Goal: Task Accomplishment & Management: Manage account settings

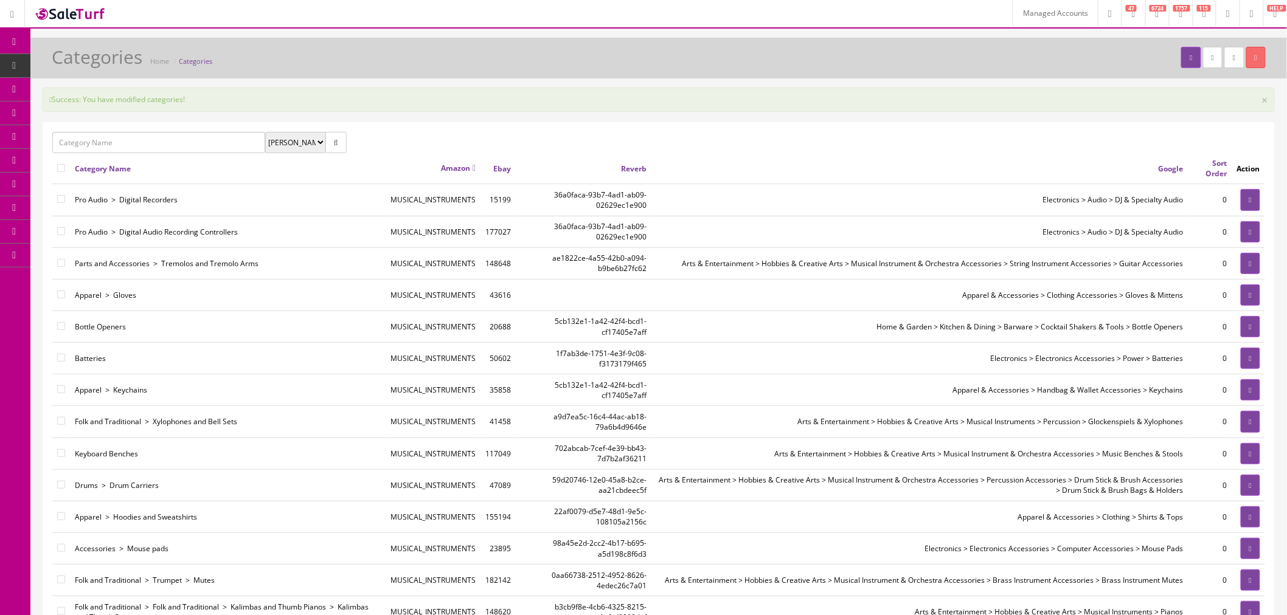
drag, startPoint x: 0, startPoint y: 0, endPoint x: 1024, endPoint y: 18, distance: 1024.1
click at [1024, 18] on link "Managed Accounts" at bounding box center [1054, 13] width 85 height 27
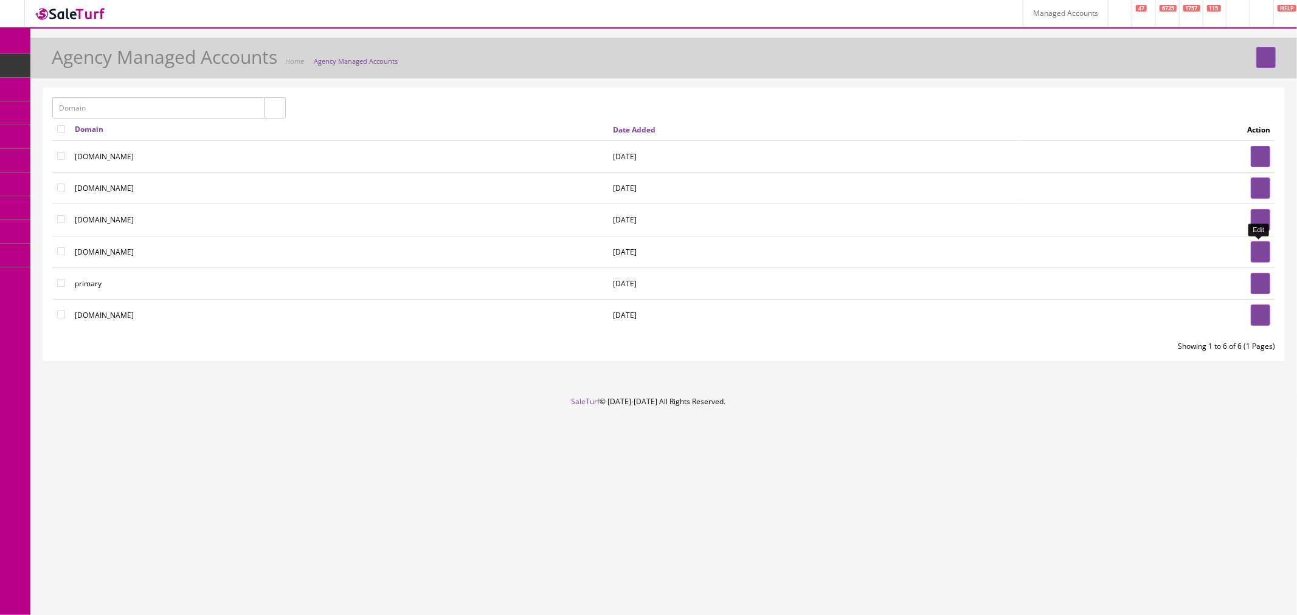
click at [1260, 257] on link at bounding box center [1260, 251] width 19 height 21
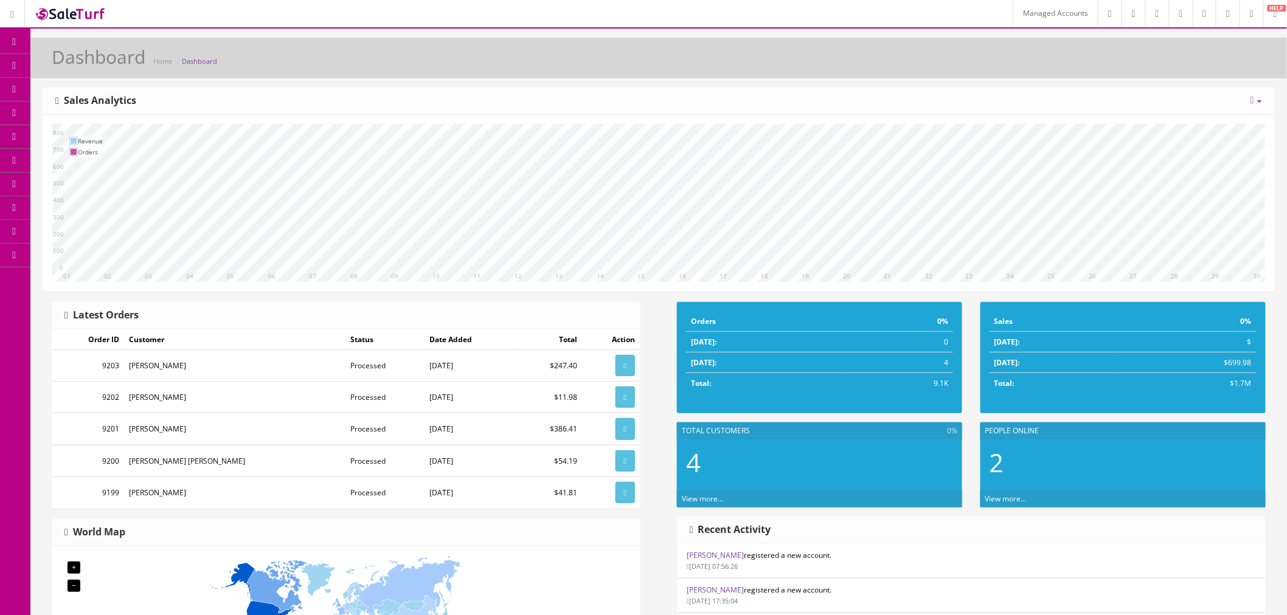
click at [112, 163] on span "Product Settings" at bounding box center [99, 160] width 55 height 10
click at [107, 184] on span "Categories" at bounding box center [88, 184] width 37 height 10
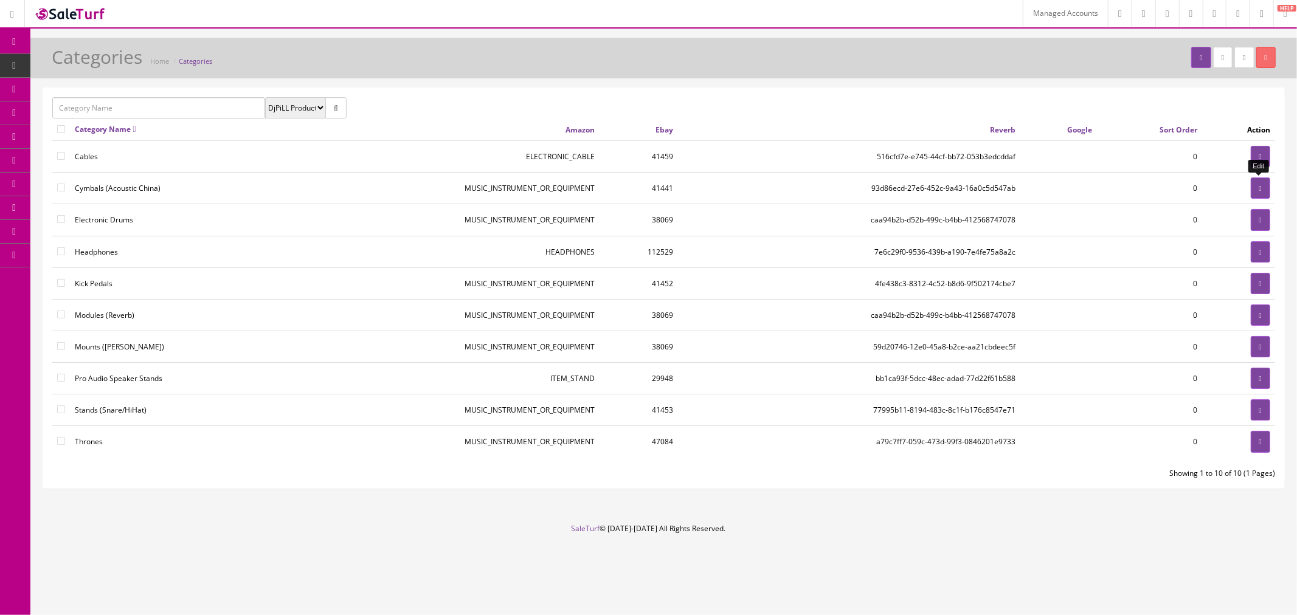
click at [1256, 195] on link at bounding box center [1260, 188] width 19 height 21
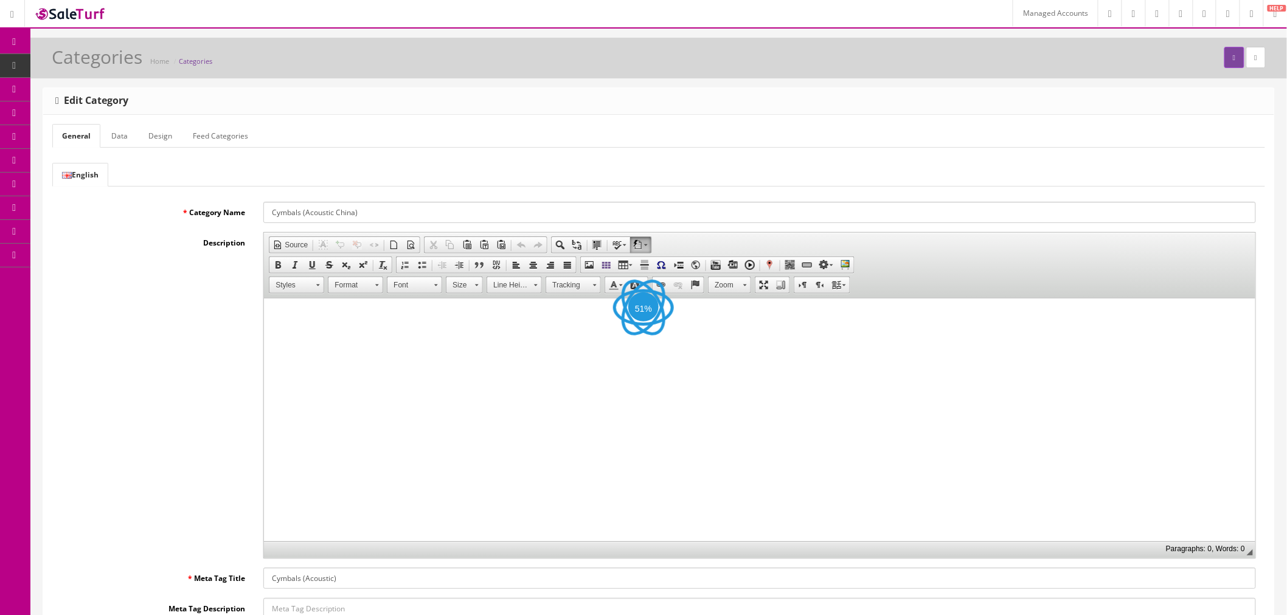
click at [218, 140] on link "Feed Categories" at bounding box center [220, 136] width 75 height 24
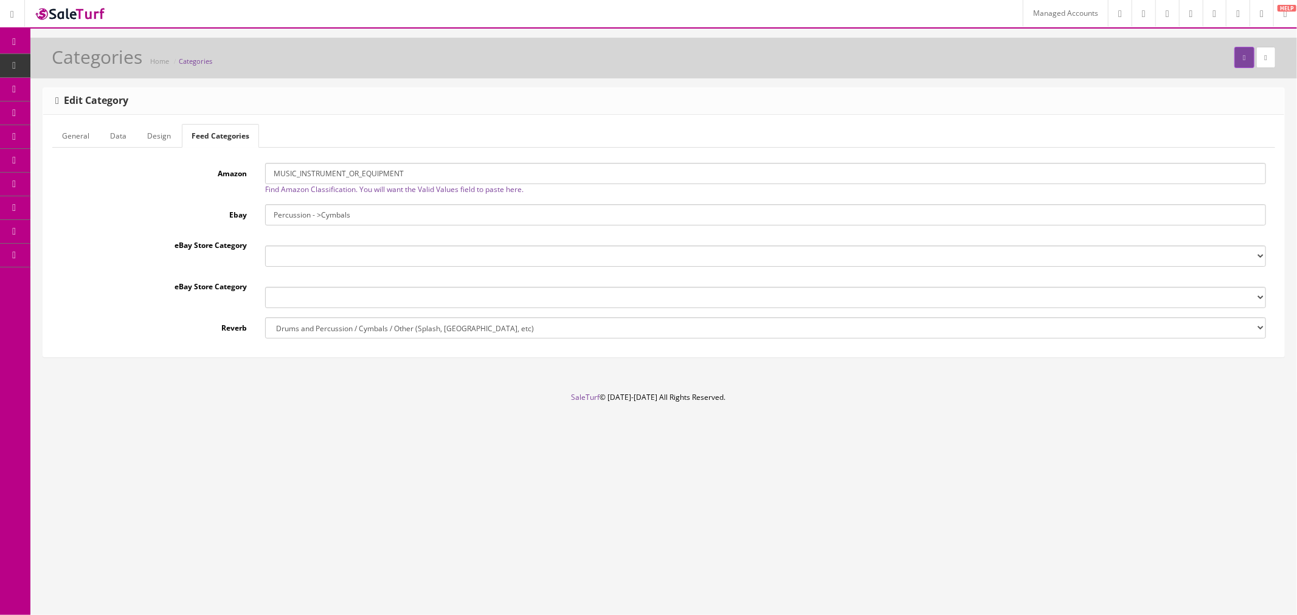
click at [303, 173] on input "MUSIC_INSTRUMENT_OR_EQUIPMENT" at bounding box center [765, 173] width 1001 height 21
paste input "PERCUSSION_INSTRUMENTS"
type input "PERCUSSION_INSTRUMENTS"
click at [1234, 64] on button "submit" at bounding box center [1243, 57] width 19 height 21
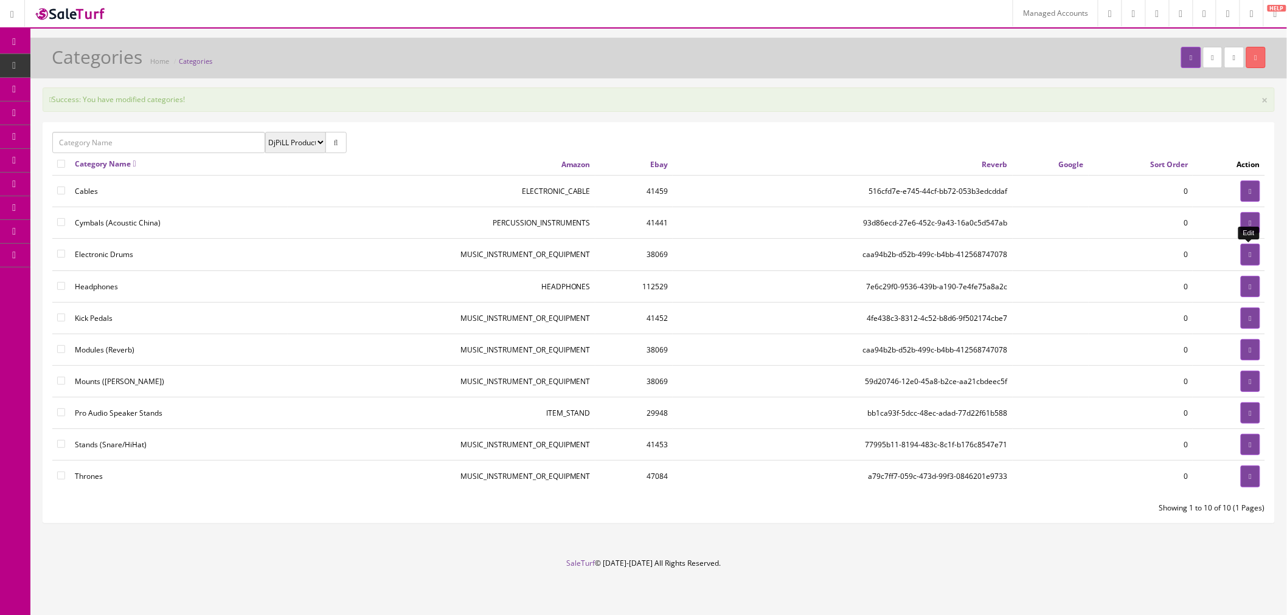
click at [1243, 252] on link at bounding box center [1249, 254] width 19 height 21
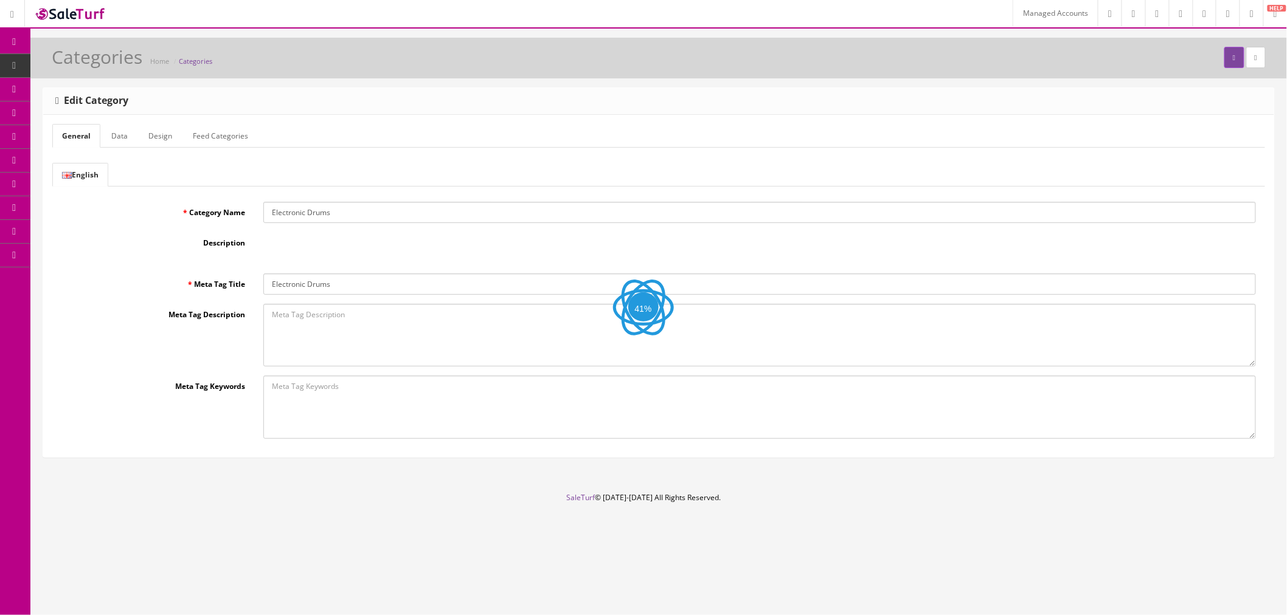
click at [219, 134] on link "Feed Categories" at bounding box center [220, 136] width 75 height 24
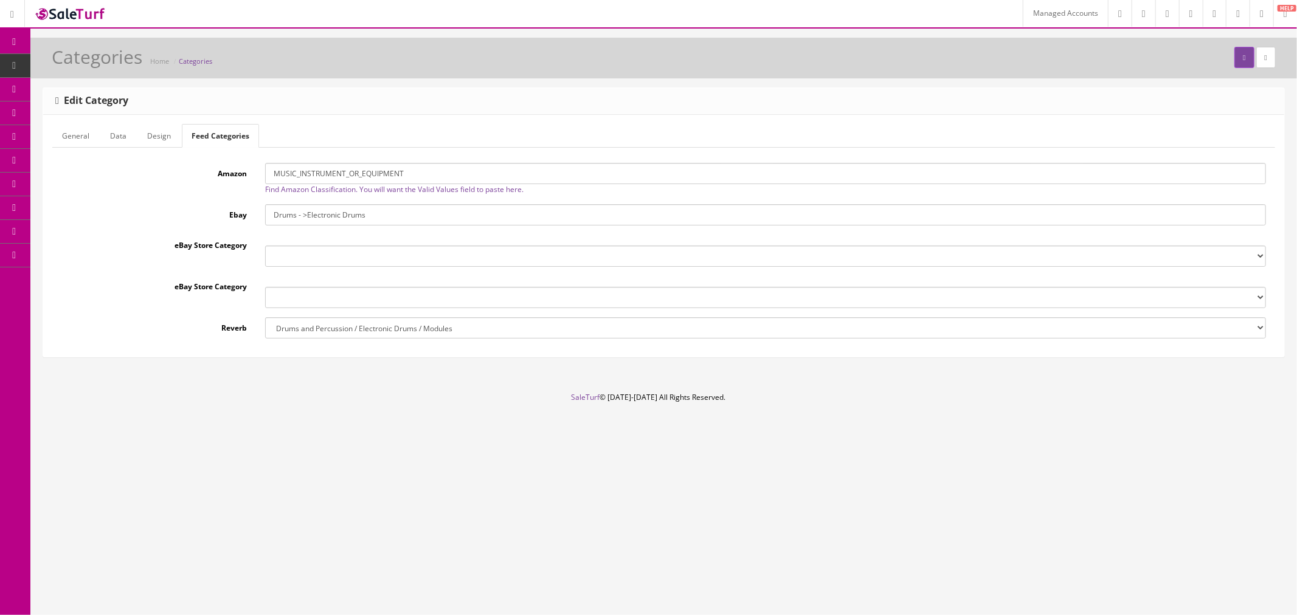
click at [319, 175] on input "MUSIC_INSTRUMENT_OR_EQUIPMENT" at bounding box center [765, 173] width 1001 height 21
paste input "PERCUSSION_INSTRUMENTS"
type input "PERCUSSION_INSTRUMENTS"
click at [1234, 57] on button "submit" at bounding box center [1243, 57] width 19 height 21
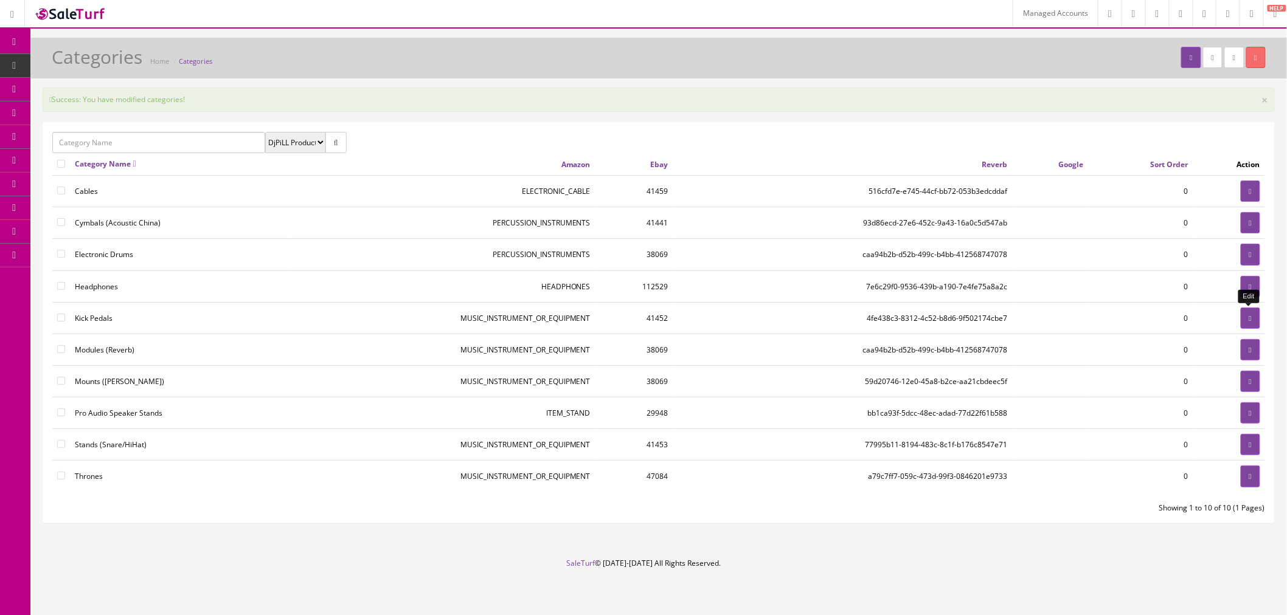
click at [1256, 319] on link at bounding box center [1249, 318] width 19 height 21
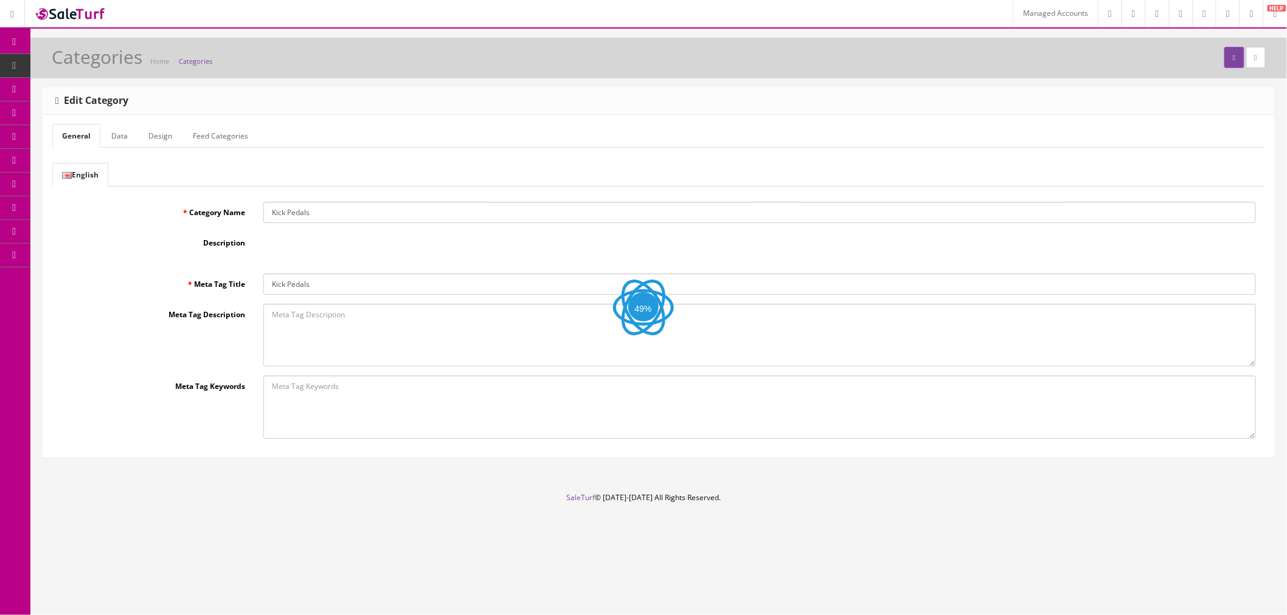
click at [227, 134] on link "Feed Categories" at bounding box center [220, 136] width 75 height 24
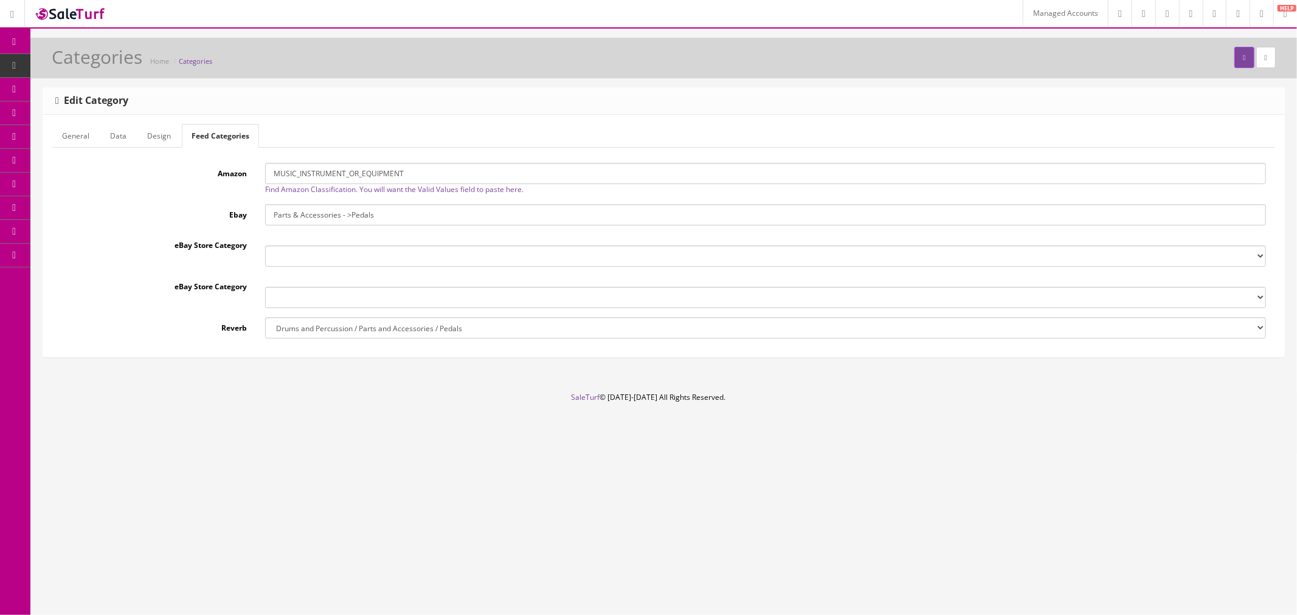
click at [294, 175] on input "MUSIC_INSTRUMENT_OR_EQUIPMENT" at bounding box center [765, 173] width 1001 height 21
paste input "PERCUSSION_INSTRUMENTS"
type input "PERCUSSION_INSTRUMENTS"
click at [1234, 57] on button "submit" at bounding box center [1243, 57] width 19 height 21
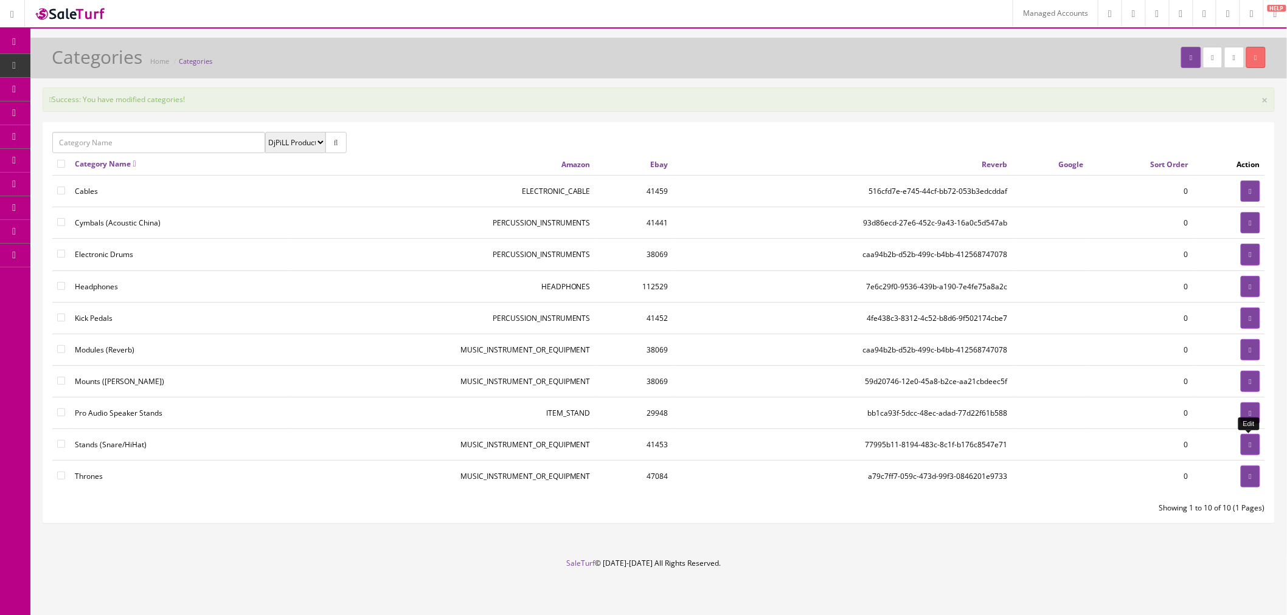
click at [1240, 444] on link at bounding box center [1249, 444] width 19 height 21
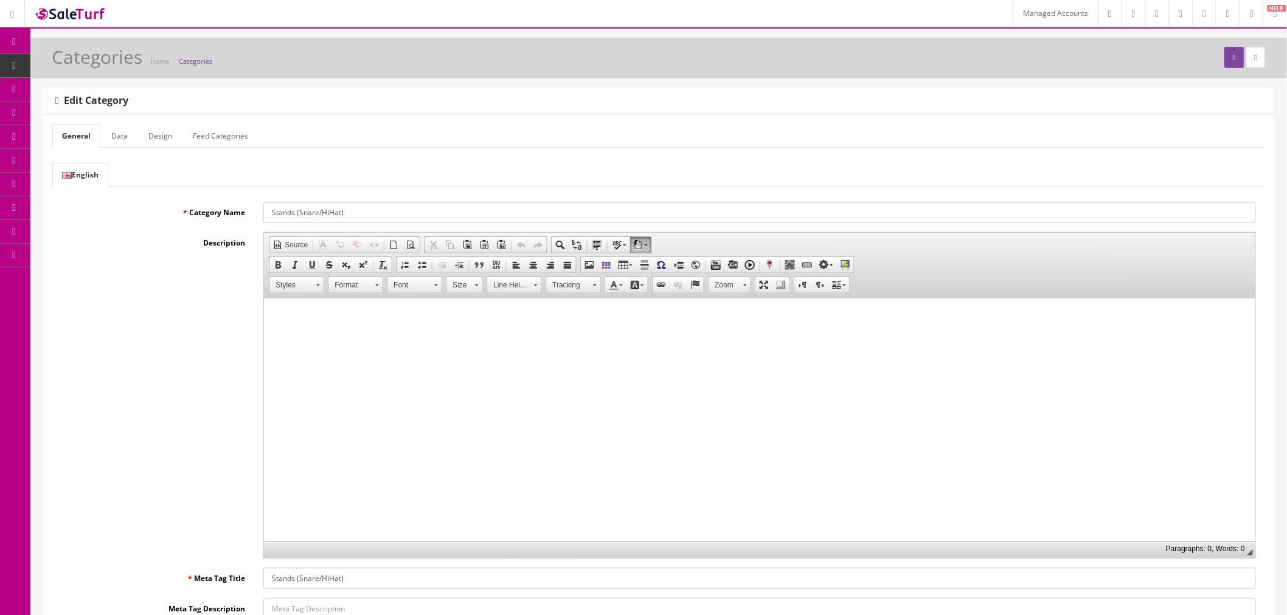
click at [219, 134] on link "Feed Categories" at bounding box center [220, 136] width 75 height 24
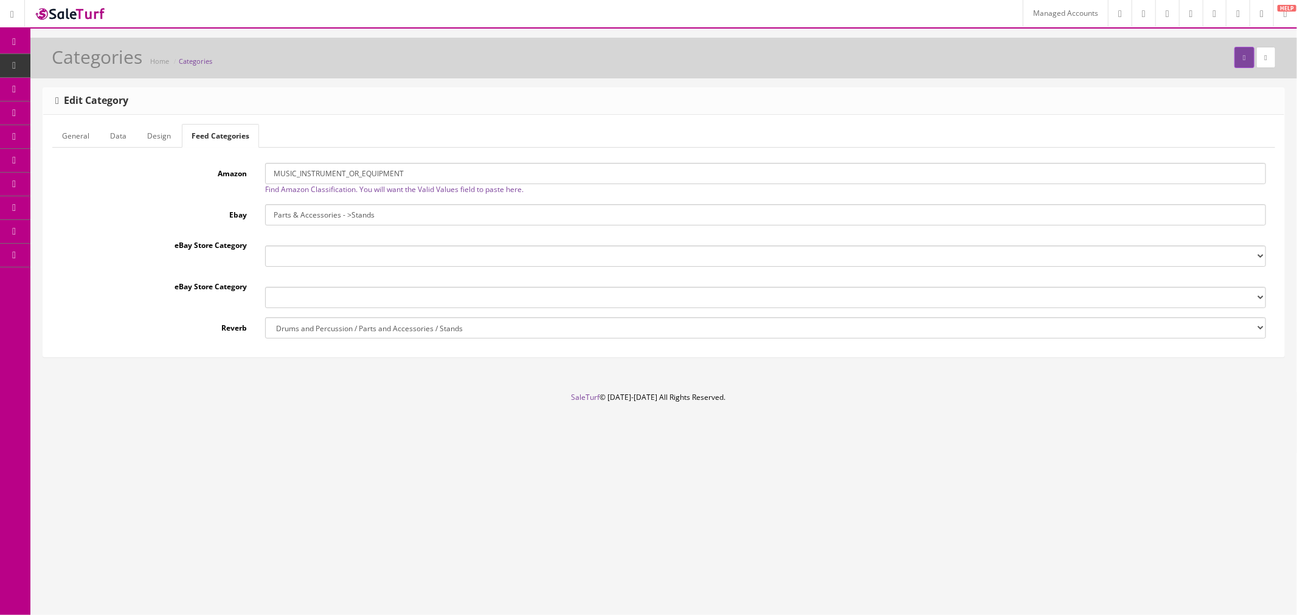
click at [290, 176] on input "MUSIC_INSTRUMENT_OR_EQUIPMENT" at bounding box center [765, 173] width 1001 height 21
paste input "INSTRUMENT_PARTS_AND_ACCESSORIES"
type input "INSTRUMENT_PARTS_AND_ACCESSORIES"
click at [1234, 63] on button "submit" at bounding box center [1243, 57] width 19 height 21
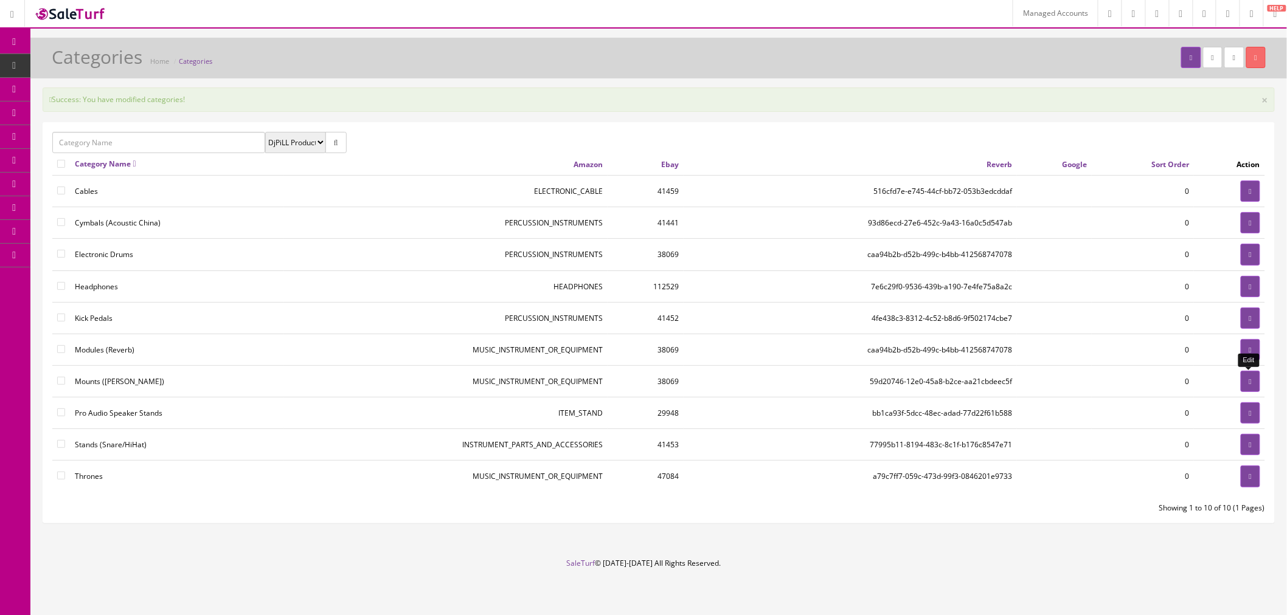
click at [1253, 387] on link at bounding box center [1249, 381] width 19 height 21
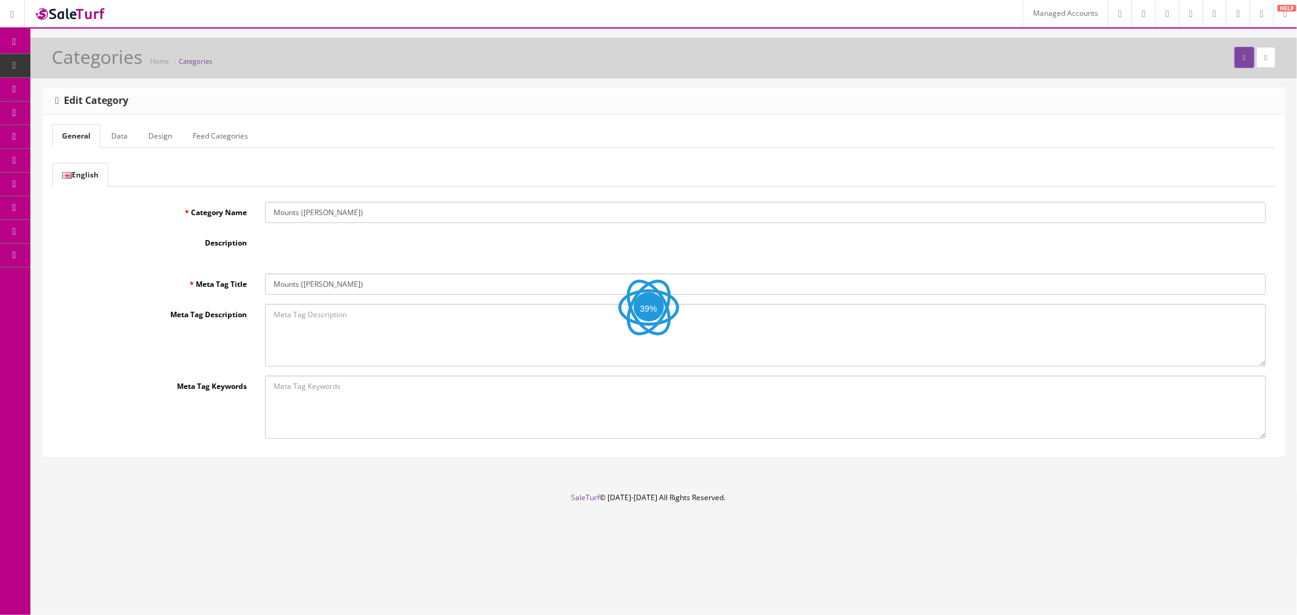
click at [197, 144] on link "Feed Categories" at bounding box center [220, 136] width 75 height 24
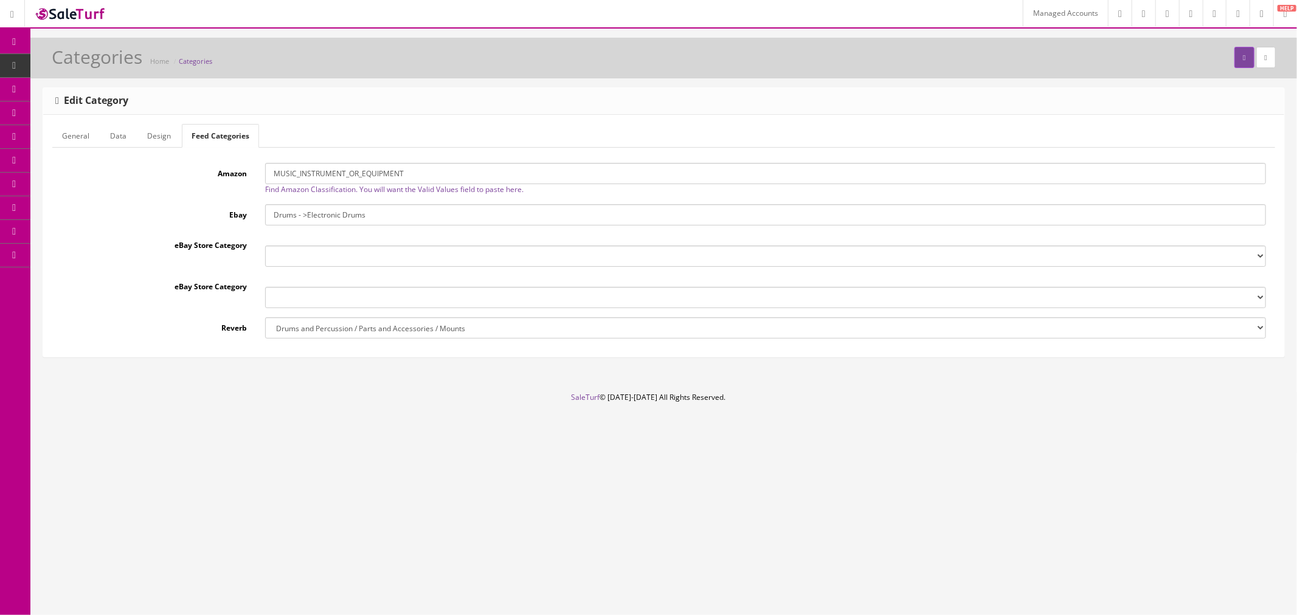
click at [325, 177] on input "MUSIC_INSTRUMENT_OR_EQUIPMENT" at bounding box center [765, 173] width 1001 height 21
paste input "INSTRUMENT_PARTS_AND_ACCESSORIES"
type input "INSTRUMENT_PARTS_AND_ACCESSORIES"
click at [1234, 62] on button "submit" at bounding box center [1243, 57] width 19 height 21
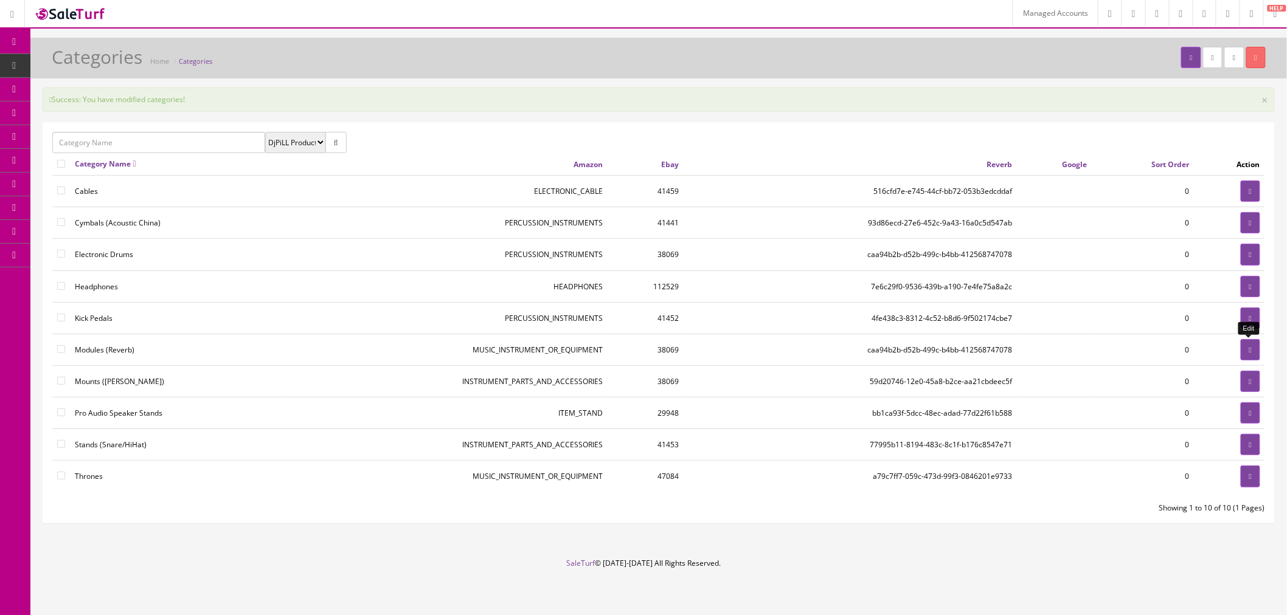
click at [1243, 353] on link at bounding box center [1249, 349] width 19 height 21
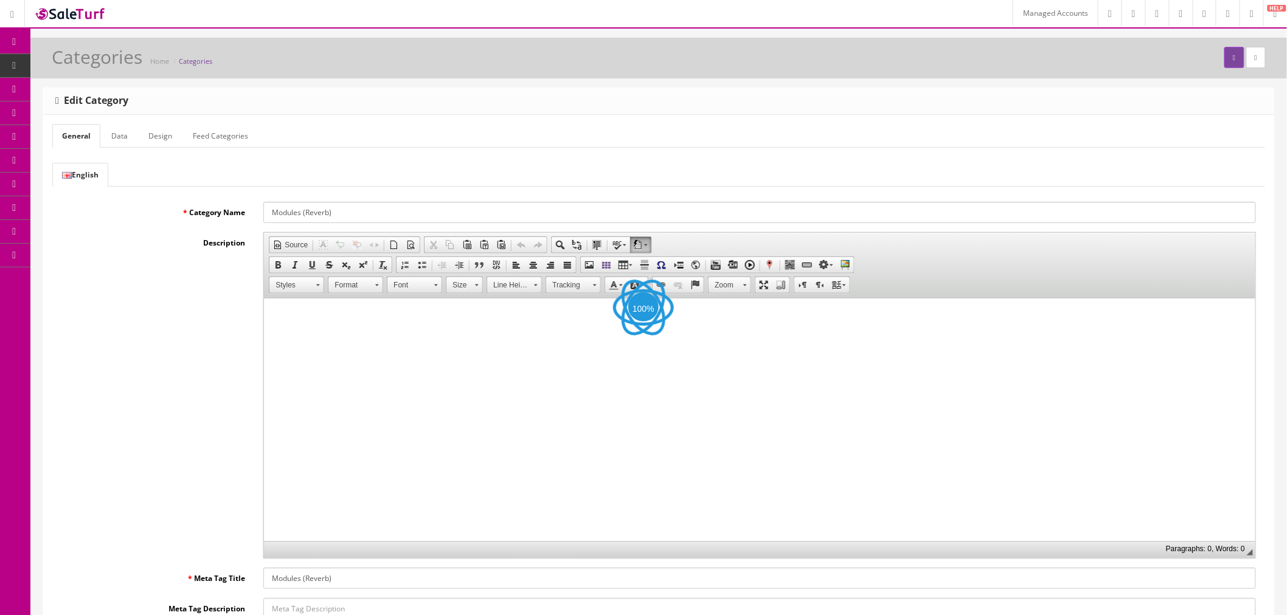
click at [222, 133] on link "Feed Categories" at bounding box center [220, 136] width 75 height 24
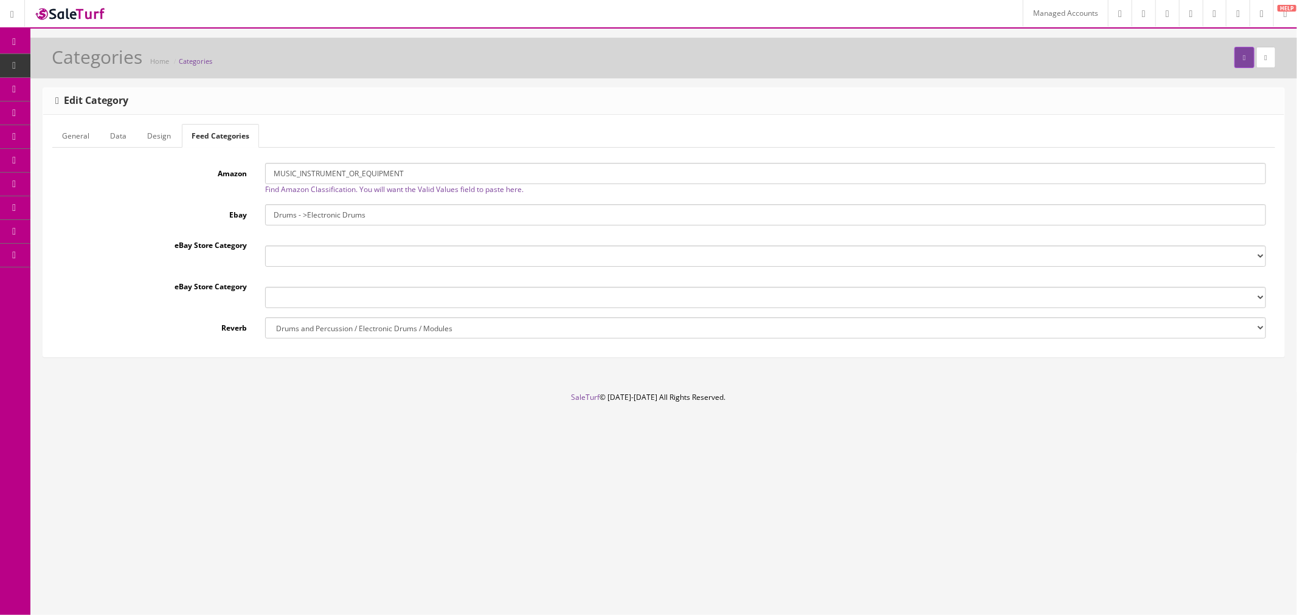
click at [361, 179] on input "MUSIC_INSTRUMENT_OR_EQUIPMENT" at bounding box center [765, 173] width 1001 height 21
paste input "PERCUSSION_INSTRUMENTS"
type input "PERCUSSION_INSTRUMENTS"
click at [1232, 68] on div "Categories Home Categories" at bounding box center [664, 61] width 1248 height 29
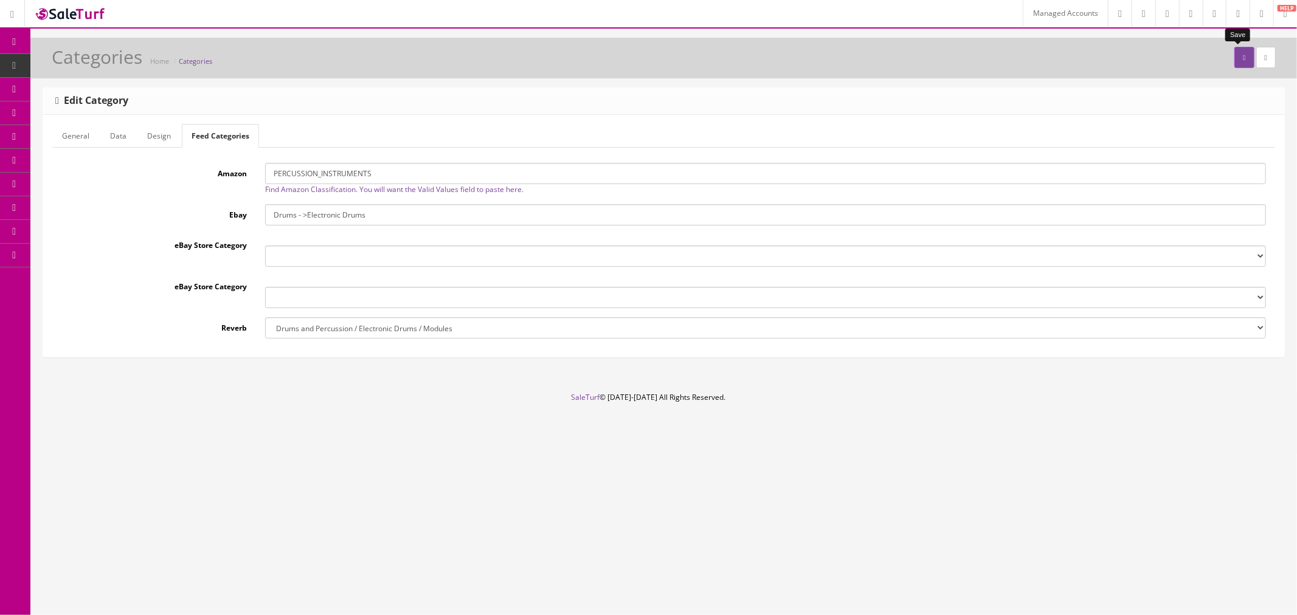
click at [1234, 64] on button "submit" at bounding box center [1243, 57] width 19 height 21
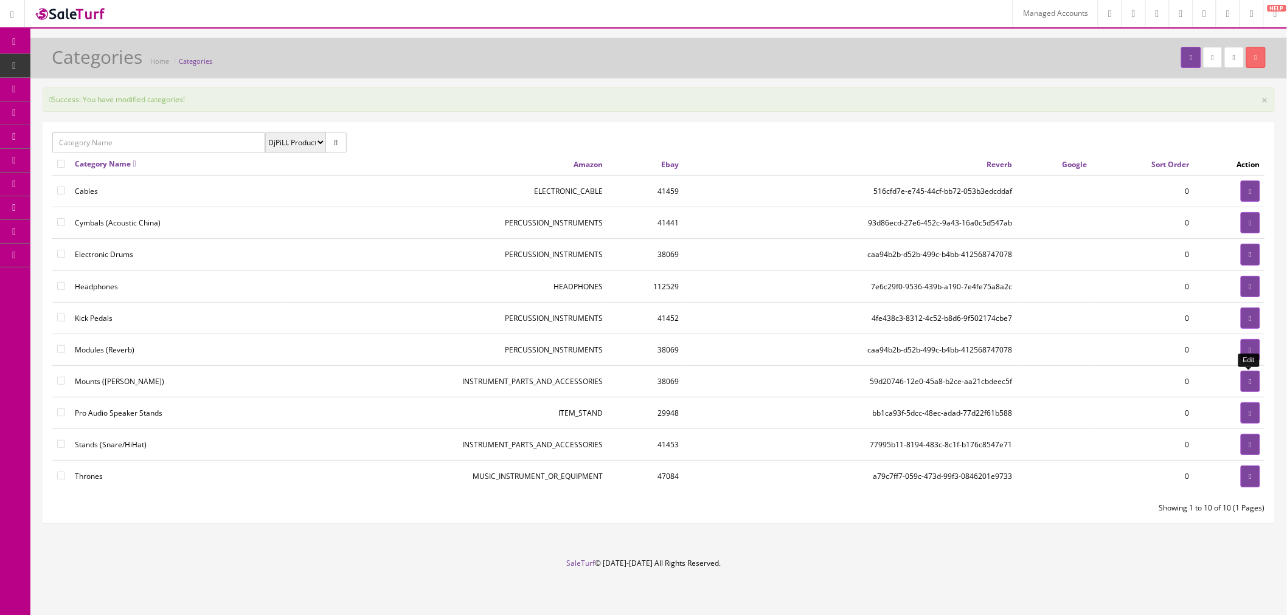
click at [1251, 386] on link at bounding box center [1249, 381] width 19 height 21
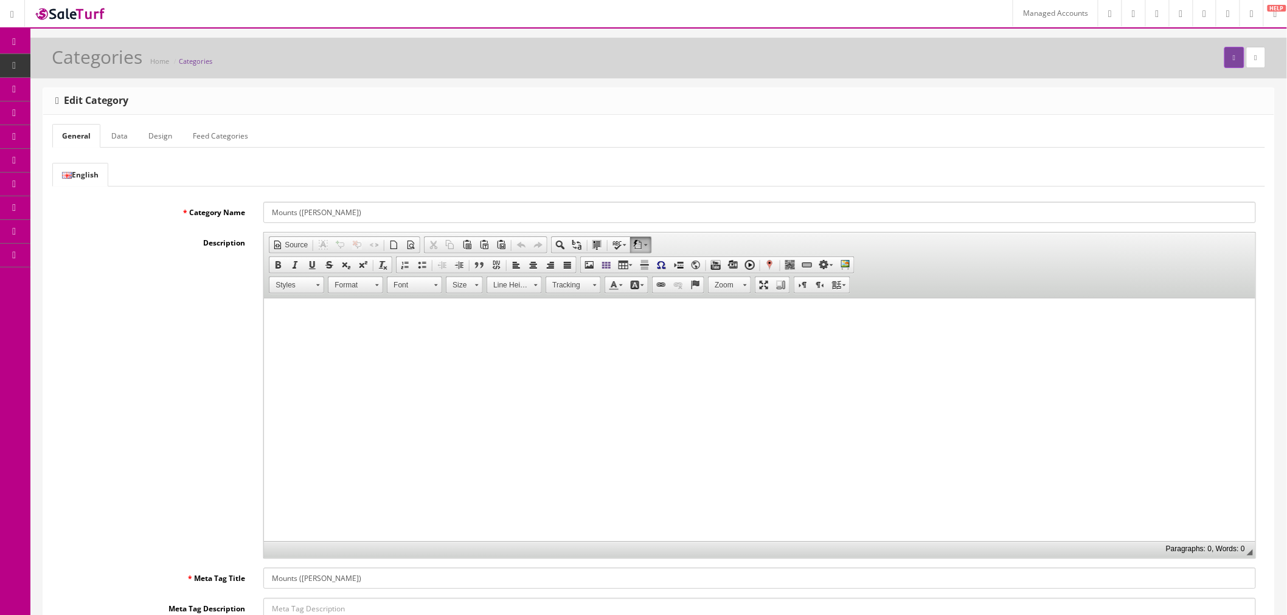
click at [232, 139] on link "Feed Categories" at bounding box center [220, 136] width 75 height 24
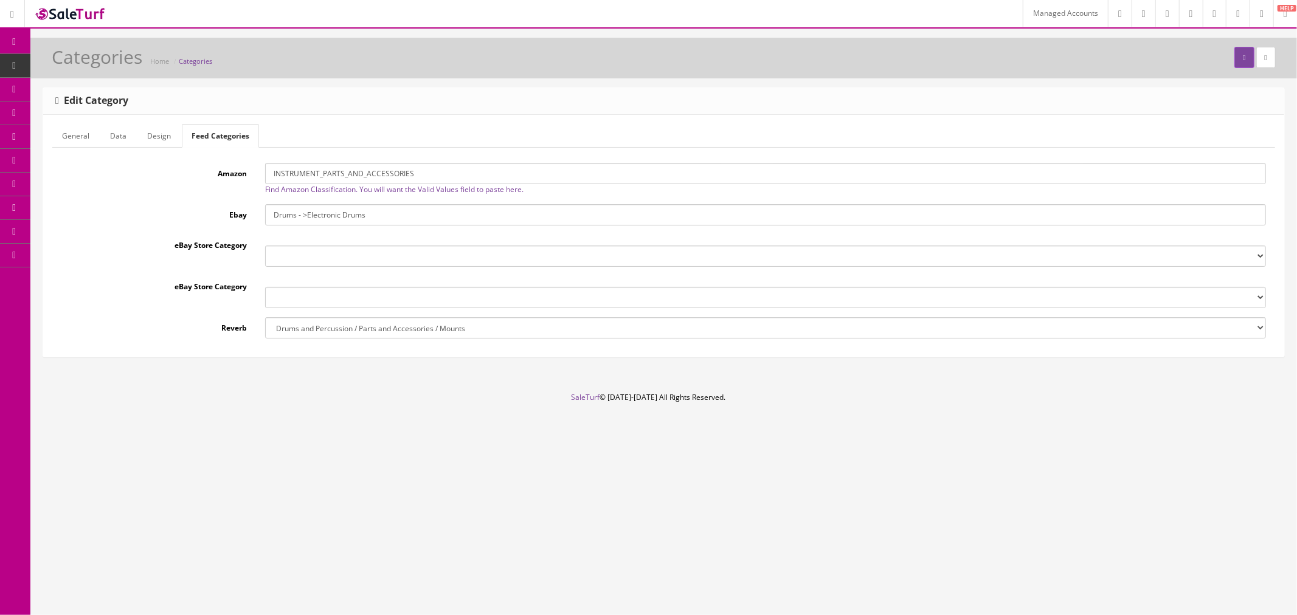
click at [314, 172] on input "INSTRUMENT_PARTS_AND_ACCESSORIES" at bounding box center [765, 173] width 1001 height 21
paste input "PERCUSSION_INSTRUMENT"
type input "PERCUSSION_INSTRUMENTS"
click at [1243, 58] on icon "submit" at bounding box center [1244, 57] width 2 height 7
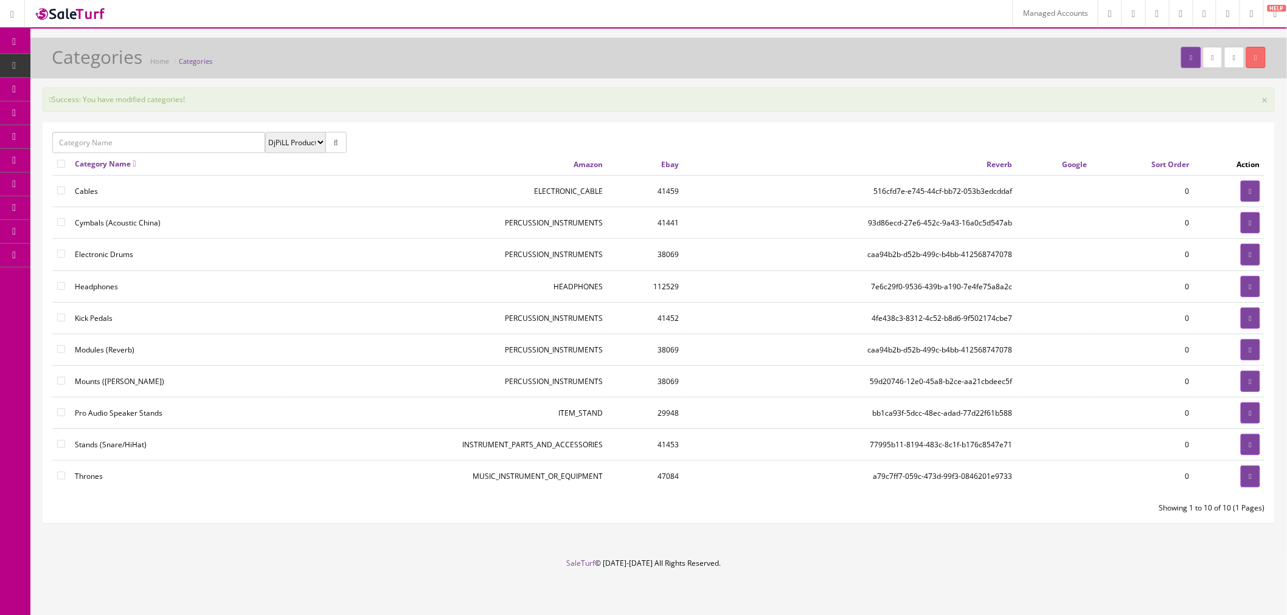
click at [1215, 19] on link at bounding box center [1227, 13] width 24 height 27
click at [1012, 10] on link "Managed Accounts" at bounding box center [1054, 13] width 85 height 27
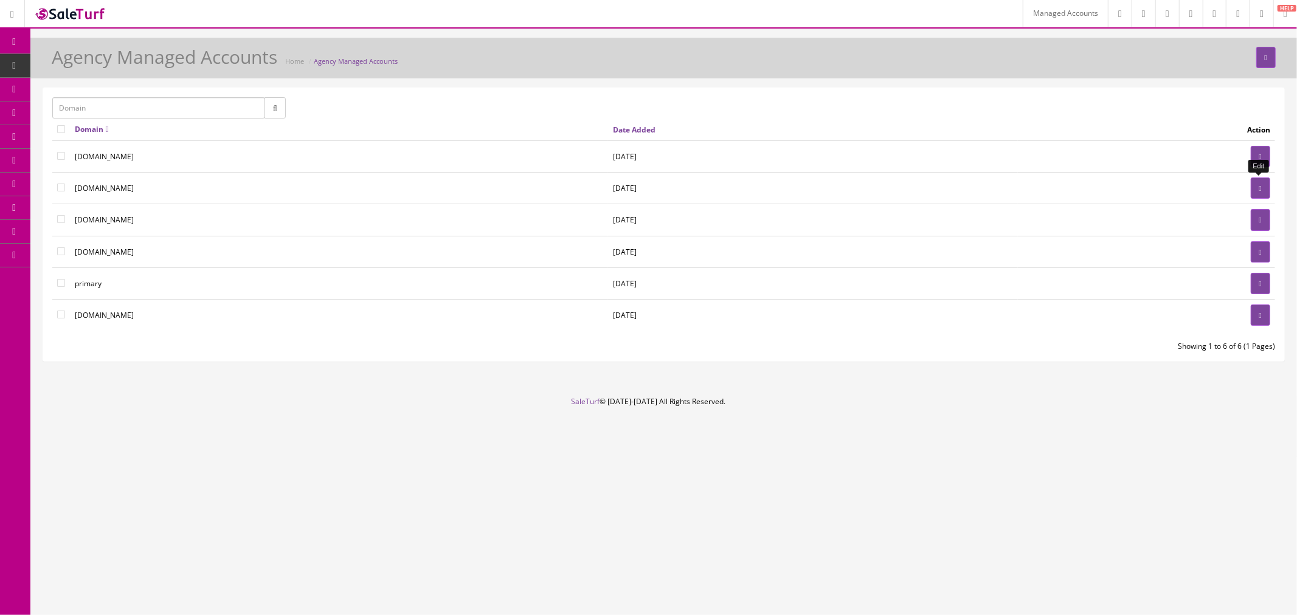
click at [1263, 185] on link at bounding box center [1260, 188] width 19 height 21
